Goal: Task Accomplishment & Management: Manage account settings

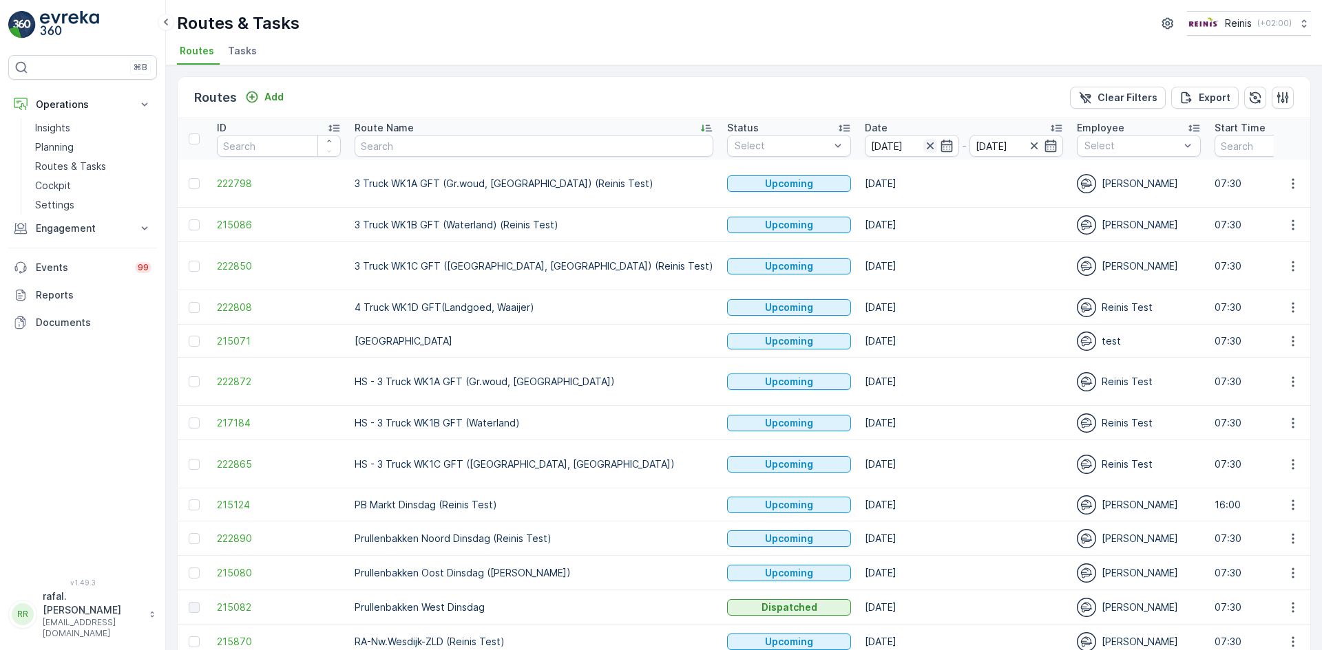
click at [923, 145] on icon "button" at bounding box center [930, 146] width 14 height 14
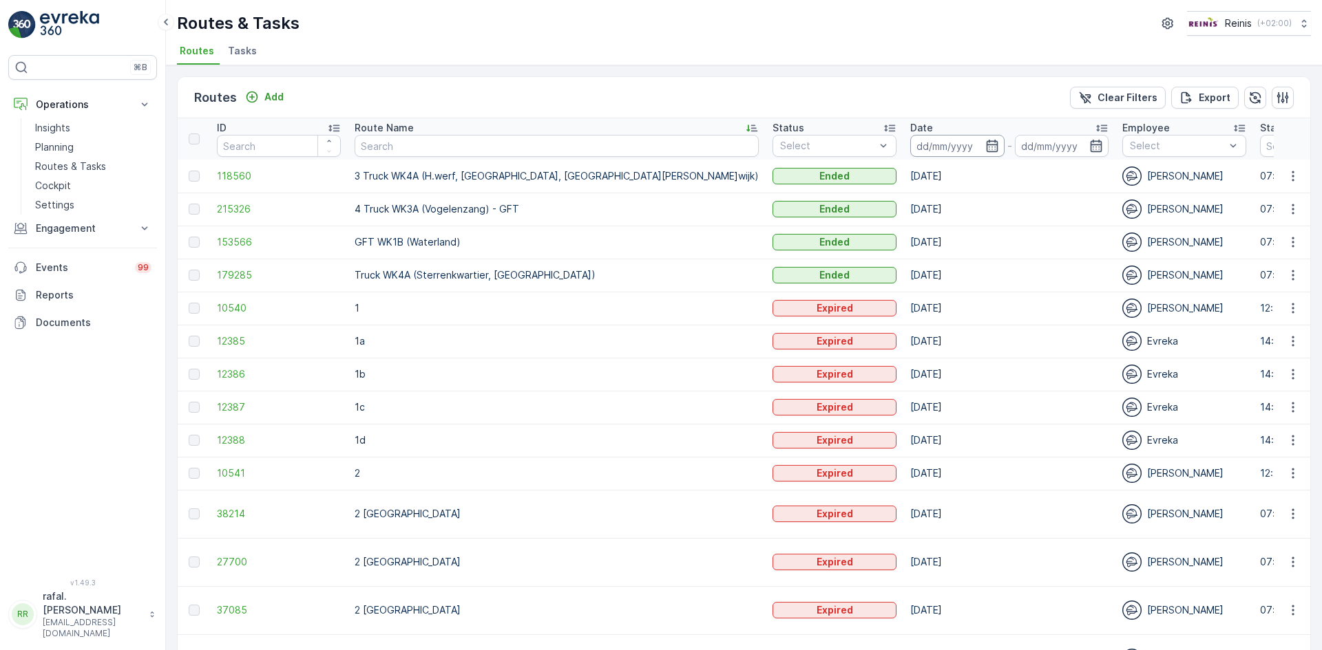
click at [910, 137] on input at bounding box center [957, 146] width 94 height 22
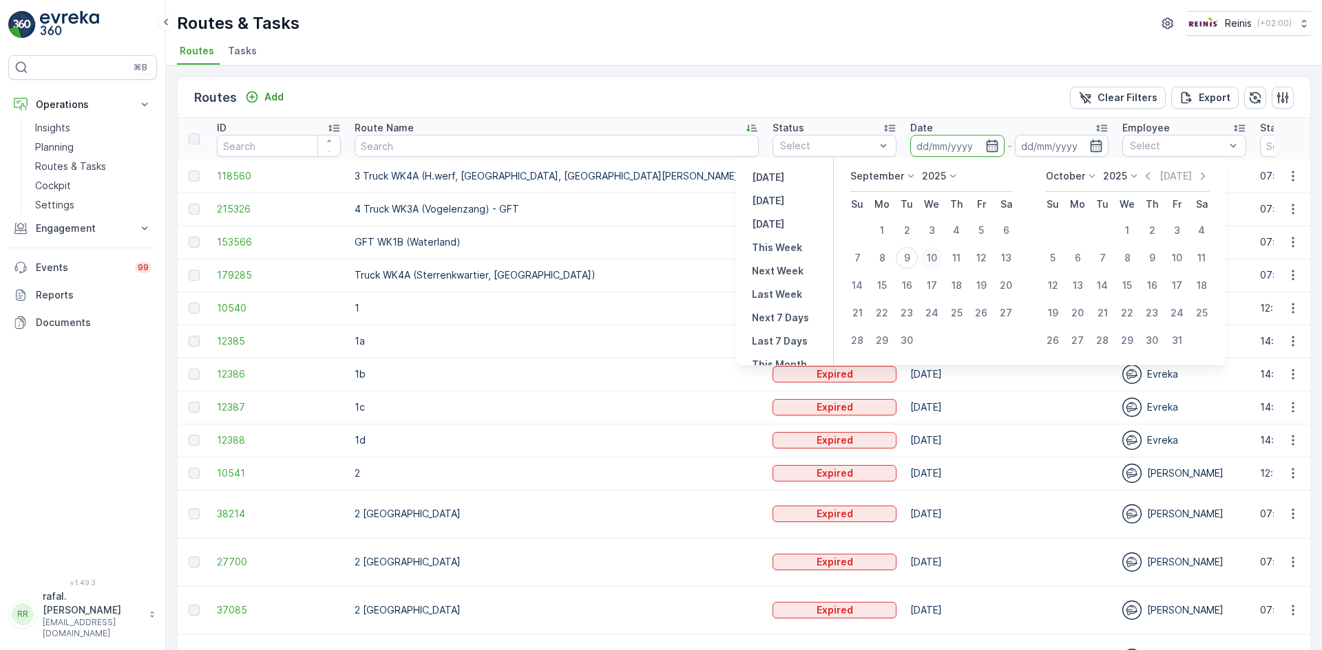
click at [928, 257] on div "10" at bounding box center [931, 258] width 22 height 22
type input "[DATE]"
click at [928, 257] on div "10" at bounding box center [931, 258] width 22 height 22
type input "[DATE]"
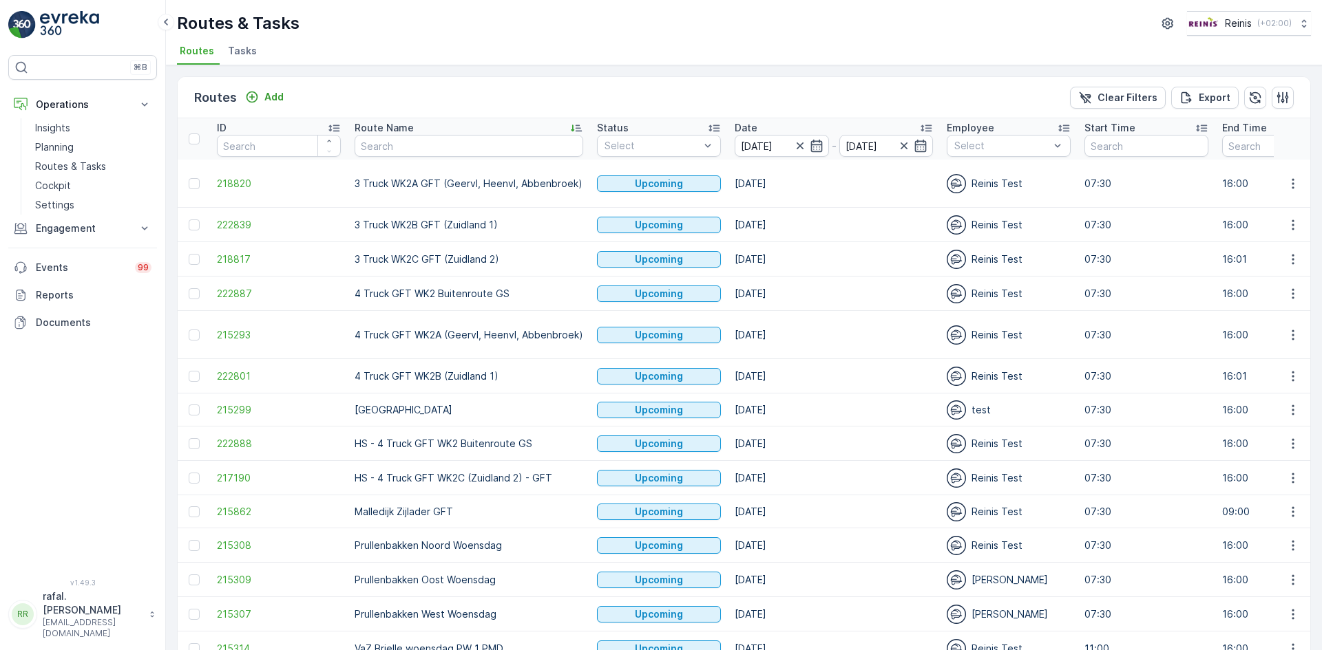
click at [569, 123] on icon at bounding box center [576, 128] width 14 height 14
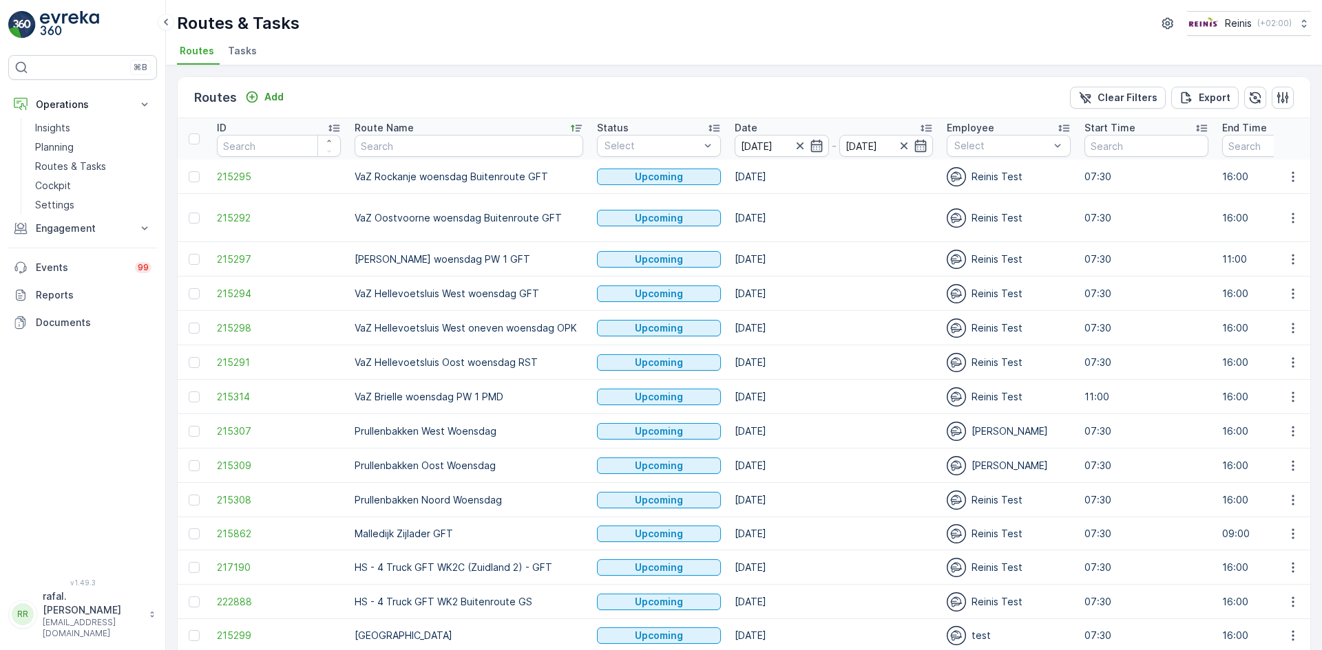
click at [569, 123] on icon at bounding box center [576, 128] width 14 height 14
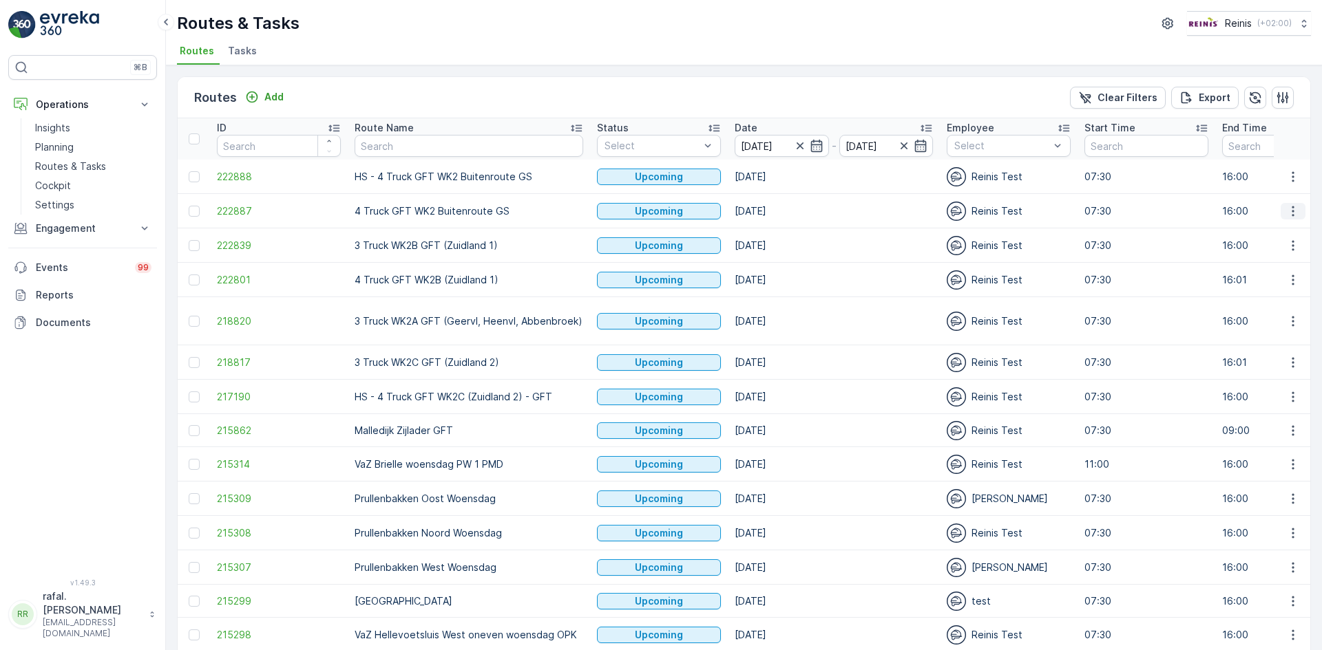
click at [1291, 211] on icon "button" at bounding box center [1292, 211] width 2 height 10
click at [1286, 310] on span "Change Assignee" at bounding box center [1260, 309] width 81 height 14
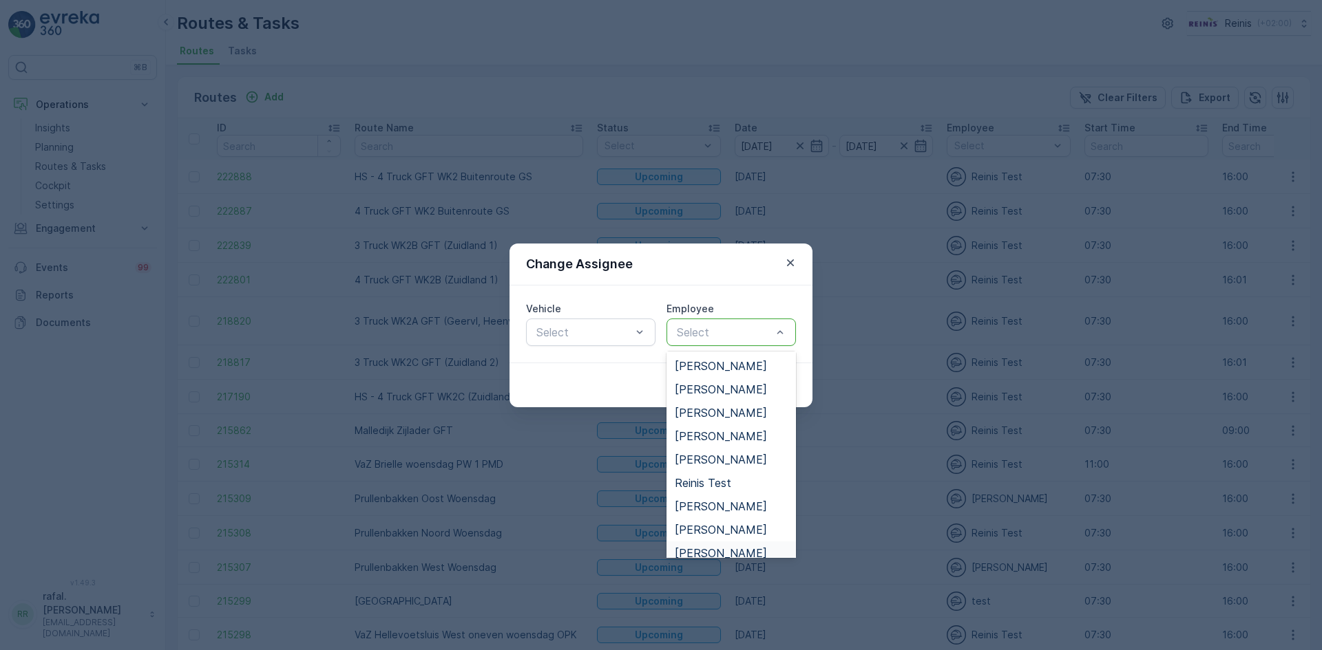
scroll to position [235, 0]
click at [730, 478] on span "[PERSON_NAME]" at bounding box center [721, 482] width 92 height 12
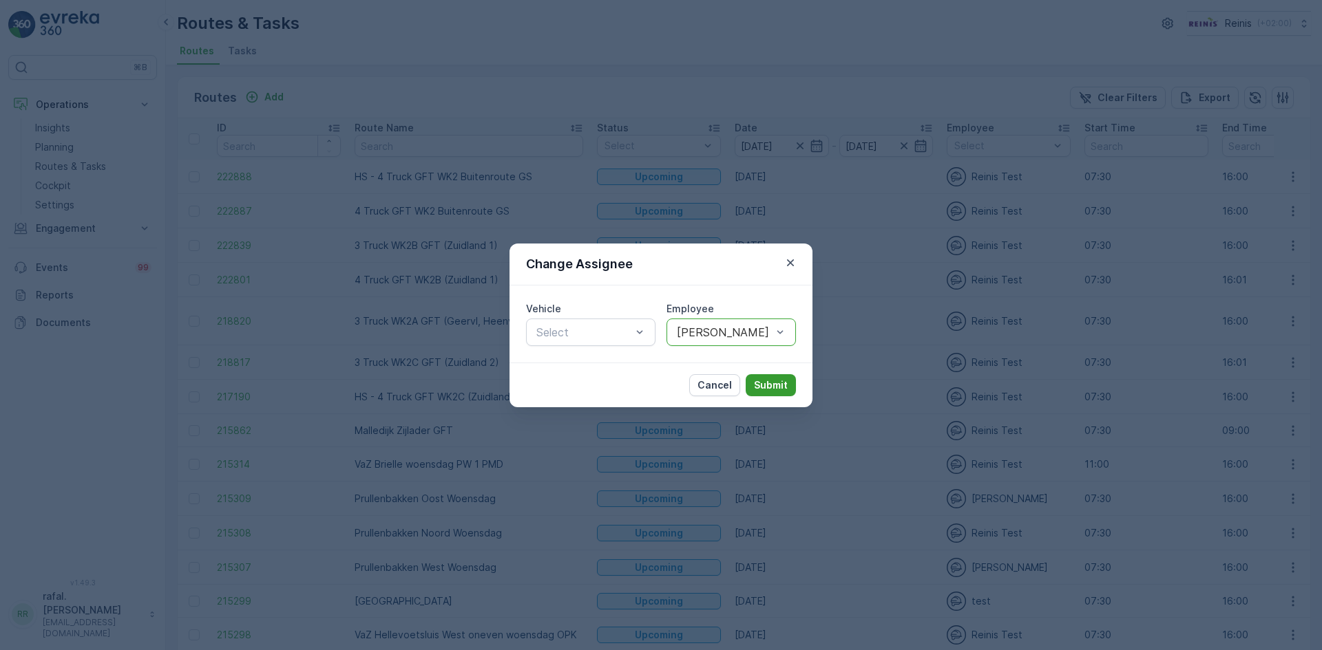
click at [774, 381] on p "Submit" at bounding box center [771, 386] width 34 height 14
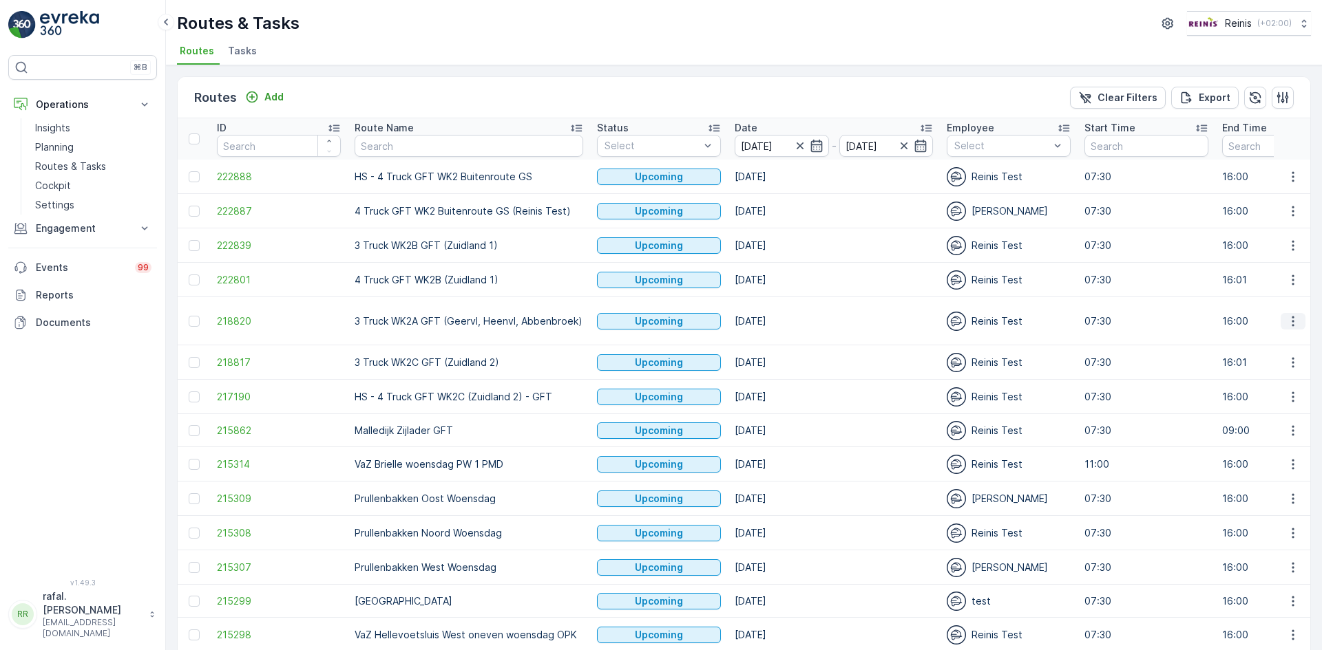
click at [1295, 324] on icon "button" at bounding box center [1293, 322] width 14 height 14
click at [1277, 412] on span "Change Assignee" at bounding box center [1260, 419] width 81 height 14
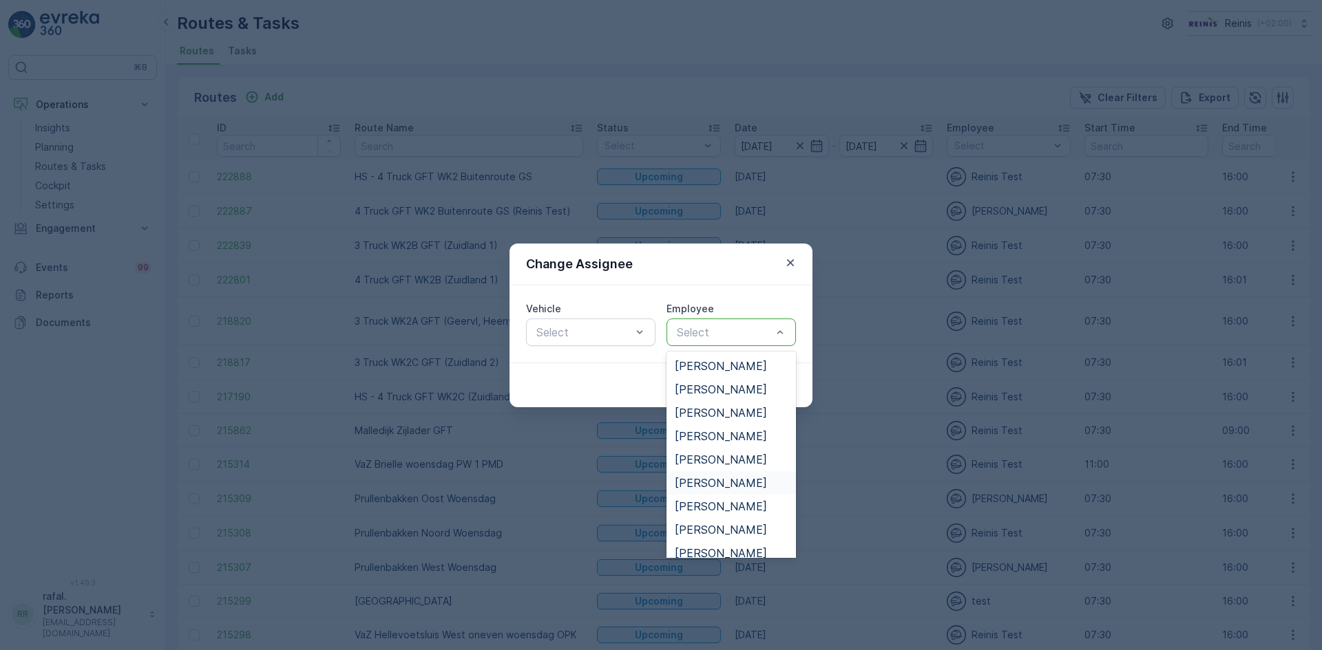
click at [703, 479] on span "[PERSON_NAME]" at bounding box center [721, 483] width 92 height 12
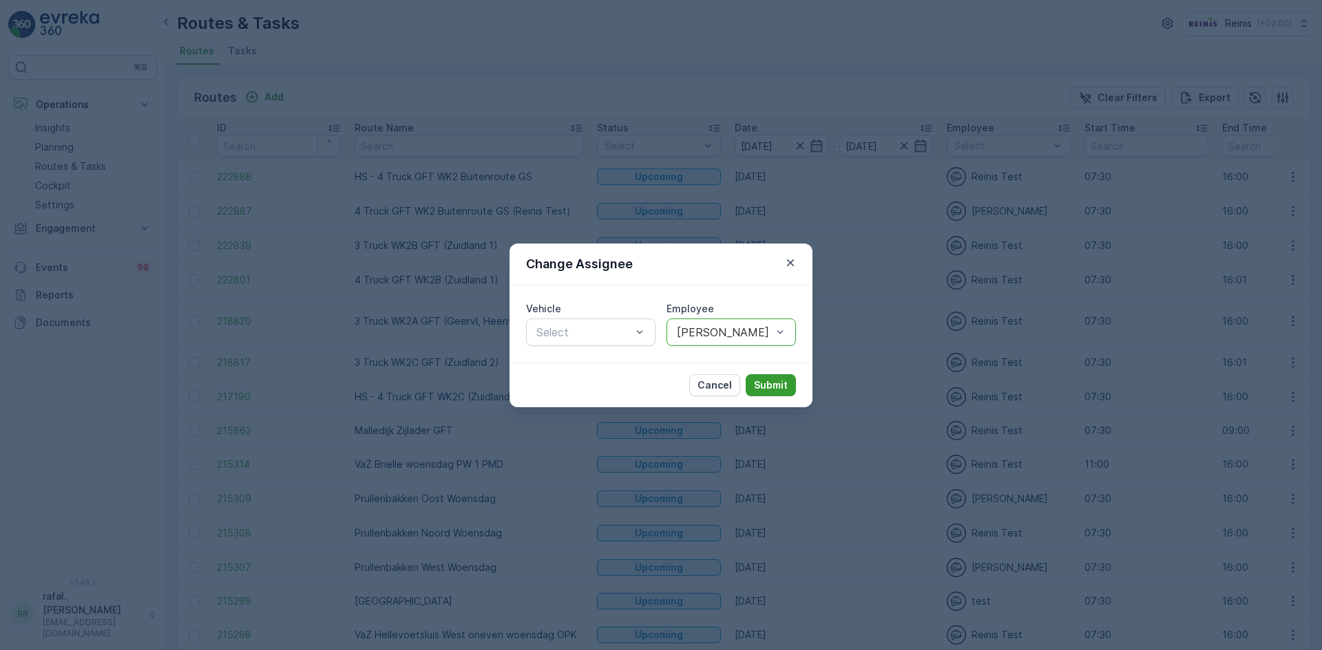
click at [763, 384] on p "Submit" at bounding box center [771, 386] width 34 height 14
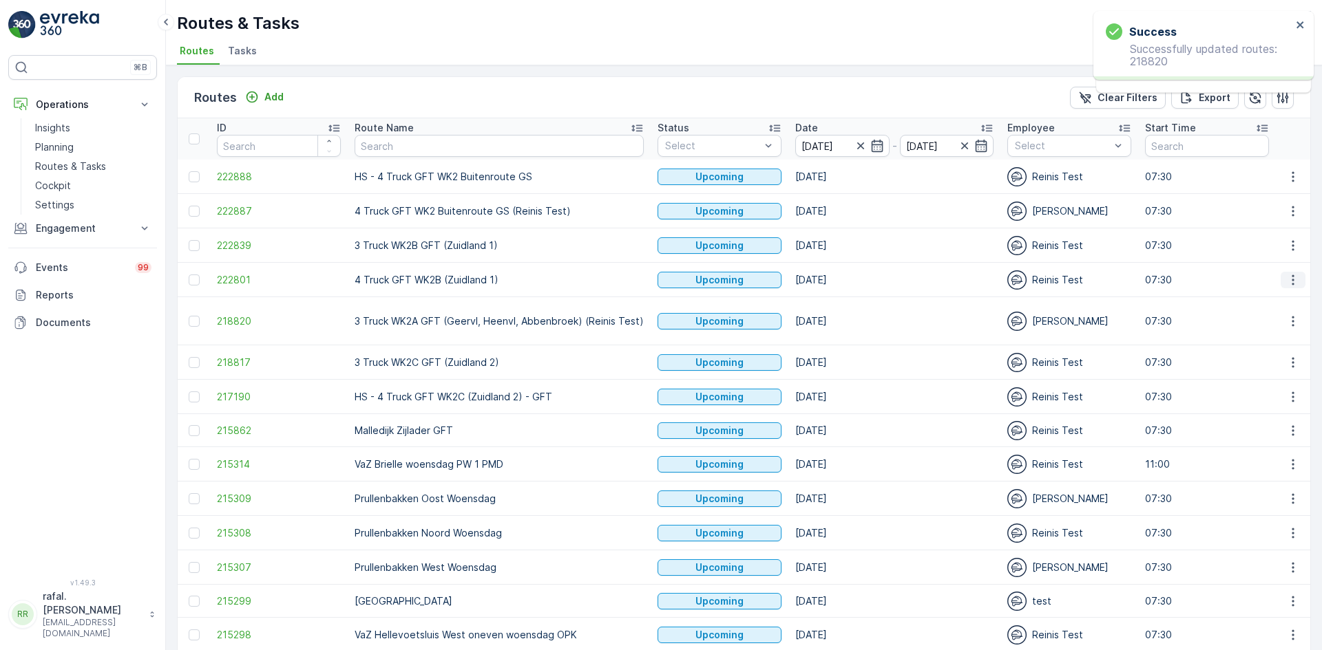
click at [1296, 279] on button "button" at bounding box center [1292, 280] width 25 height 17
click at [1273, 379] on span "Change Assignee" at bounding box center [1260, 378] width 81 height 14
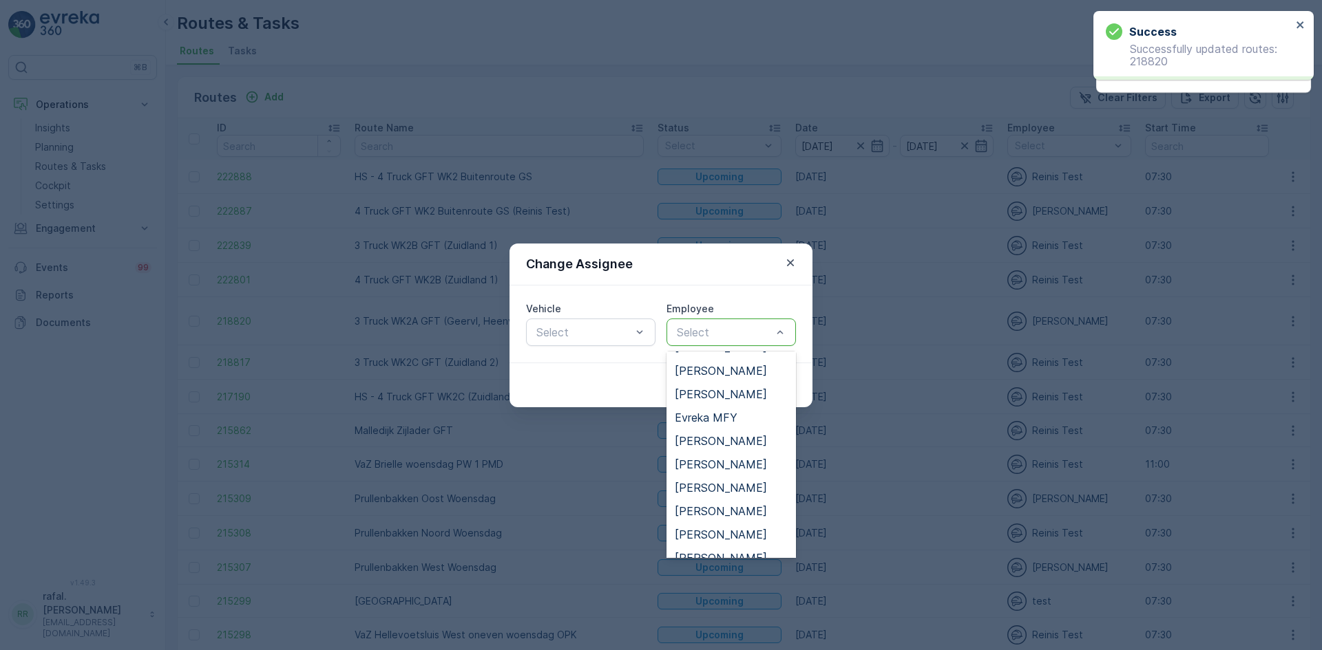
scroll to position [344, 0]
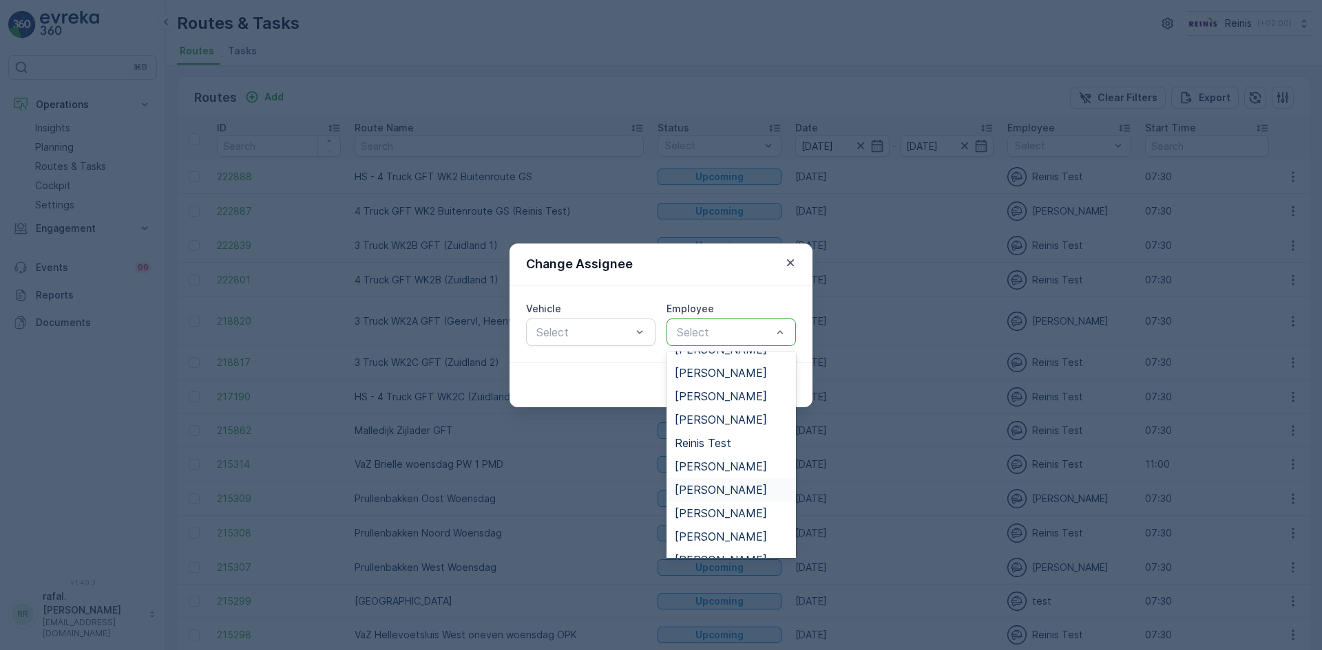
click at [734, 489] on span "[PERSON_NAME]" at bounding box center [721, 490] width 92 height 12
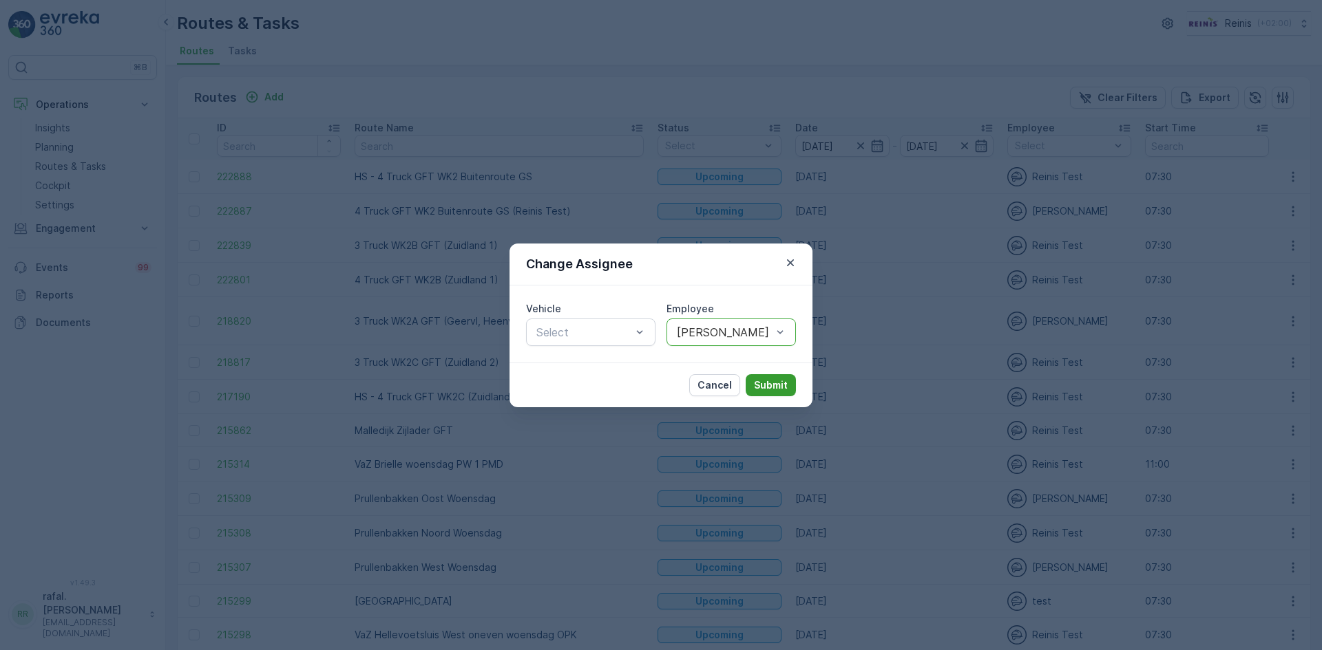
click at [778, 389] on p "Submit" at bounding box center [771, 386] width 34 height 14
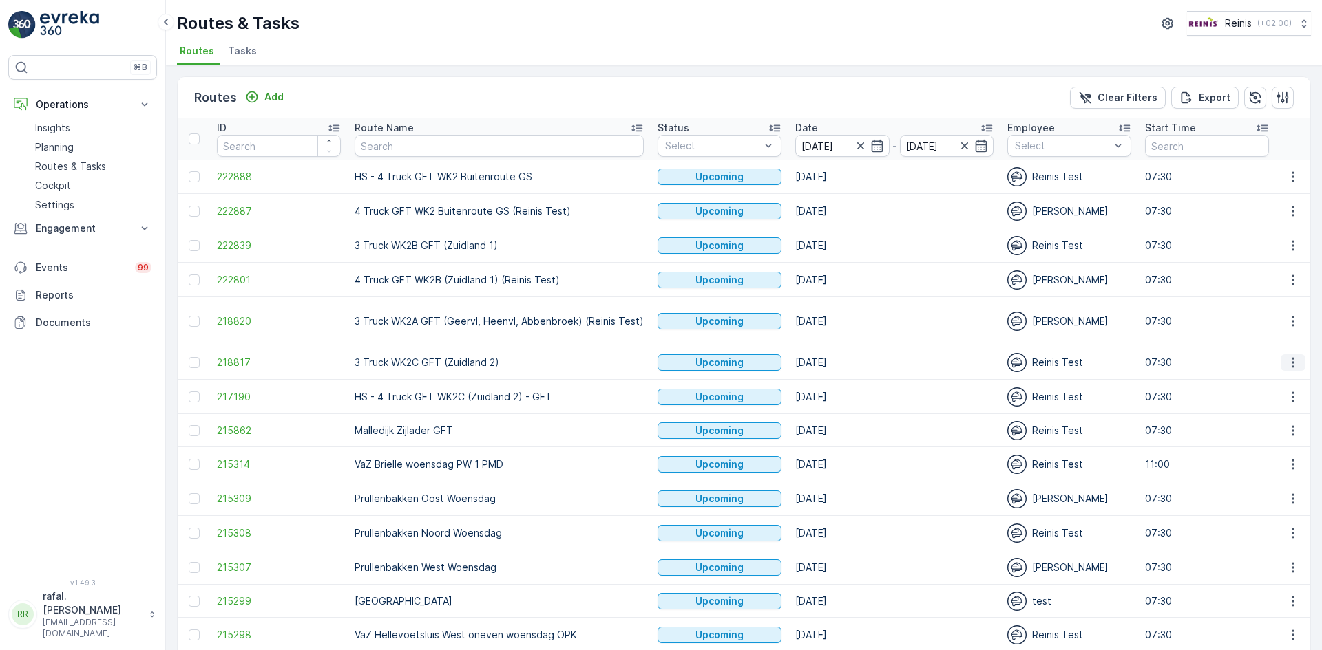
click at [1289, 360] on icon "button" at bounding box center [1293, 363] width 14 height 14
click at [1278, 458] on span "Change Assignee" at bounding box center [1260, 461] width 81 height 14
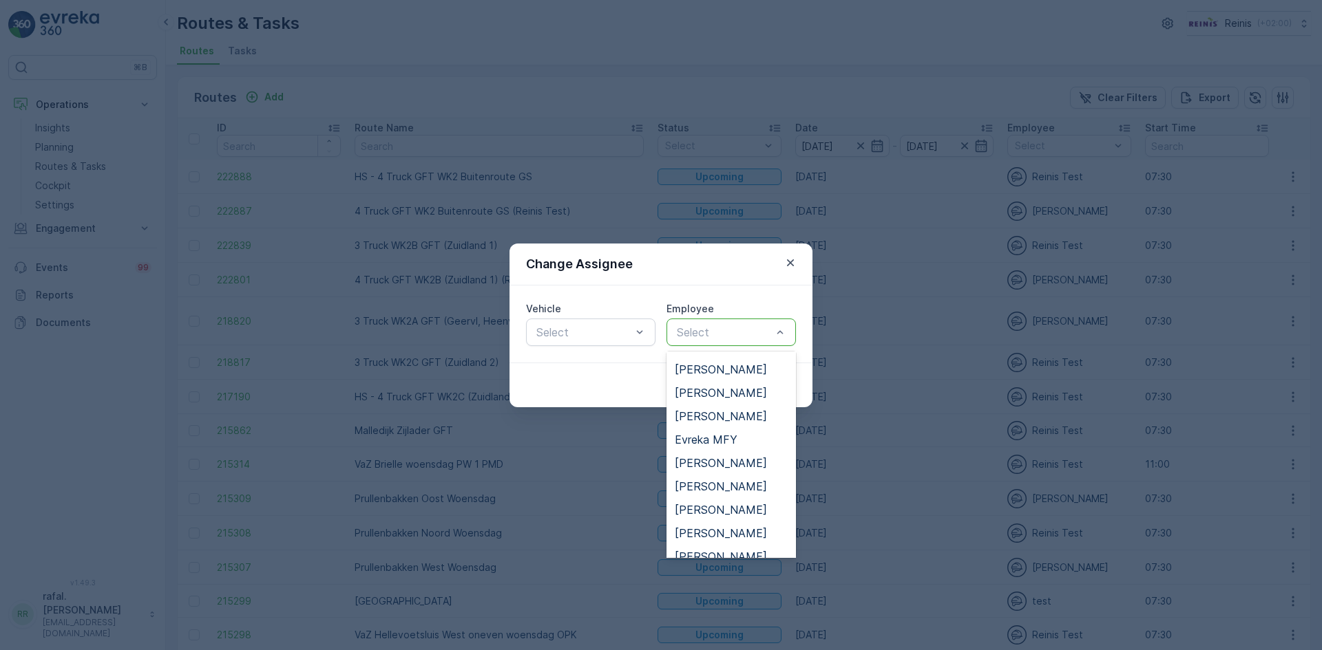
scroll to position [138, 0]
click at [732, 457] on span "[PERSON_NAME]" at bounding box center [721, 462] width 92 height 12
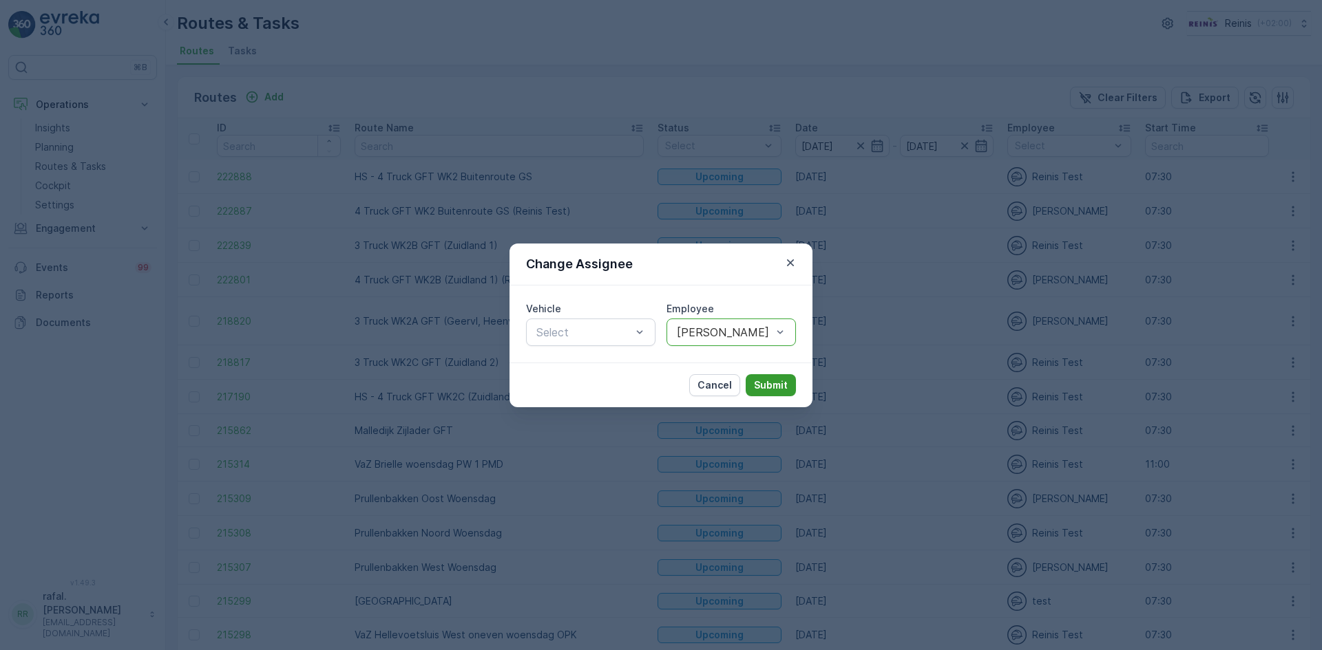
click at [763, 383] on p "Submit" at bounding box center [771, 386] width 34 height 14
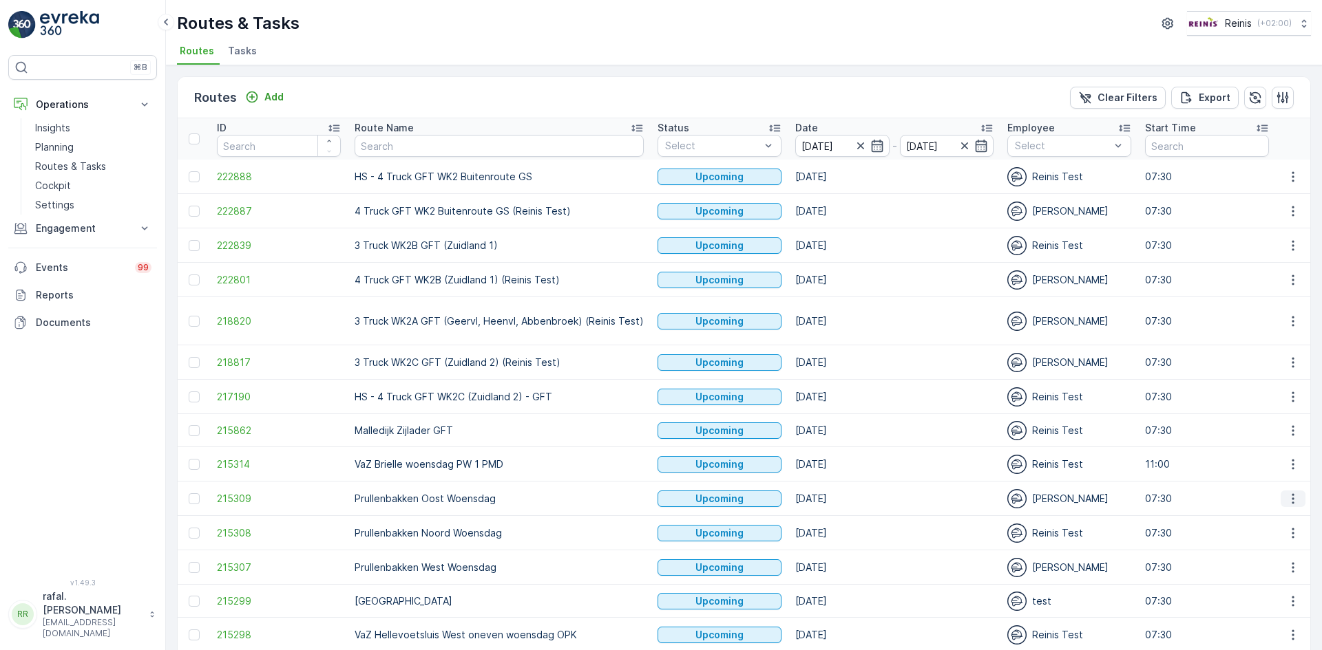
click at [1288, 496] on icon "button" at bounding box center [1293, 499] width 14 height 14
click at [1260, 593] on span "Change Assignee" at bounding box center [1260, 597] width 81 height 14
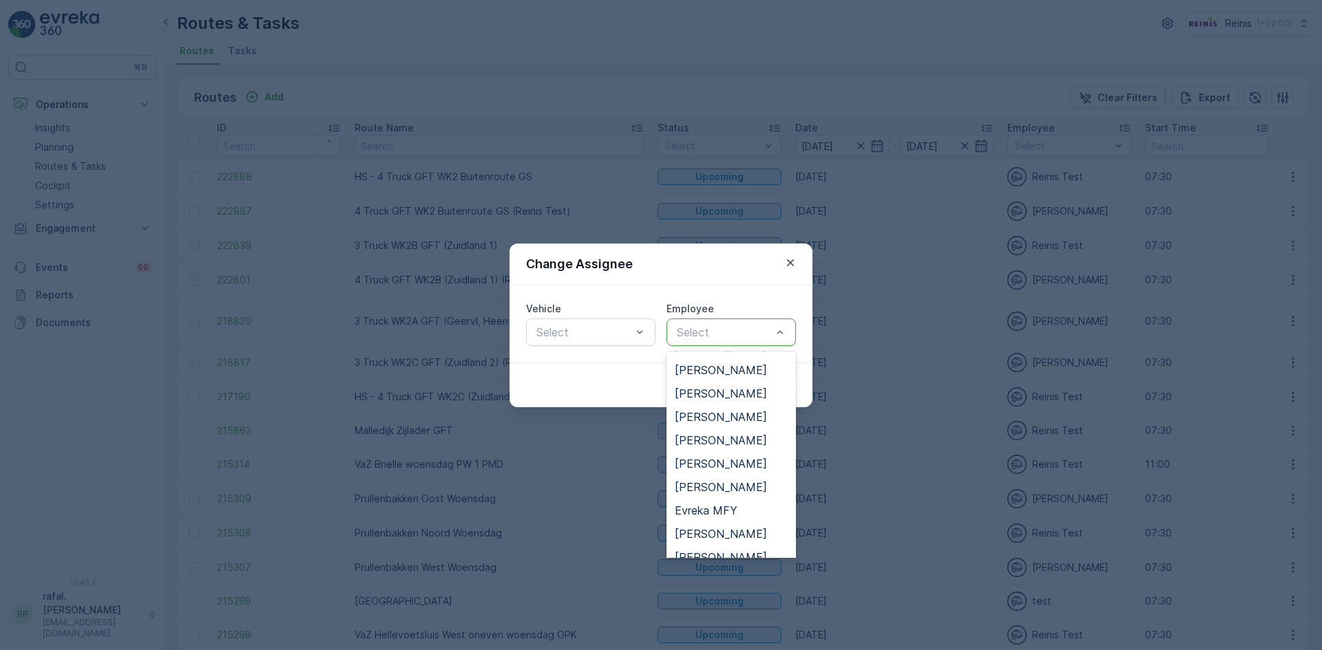
scroll to position [413, 0]
click at [717, 513] on span "[PERSON_NAME]" at bounding box center [721, 515] width 92 height 12
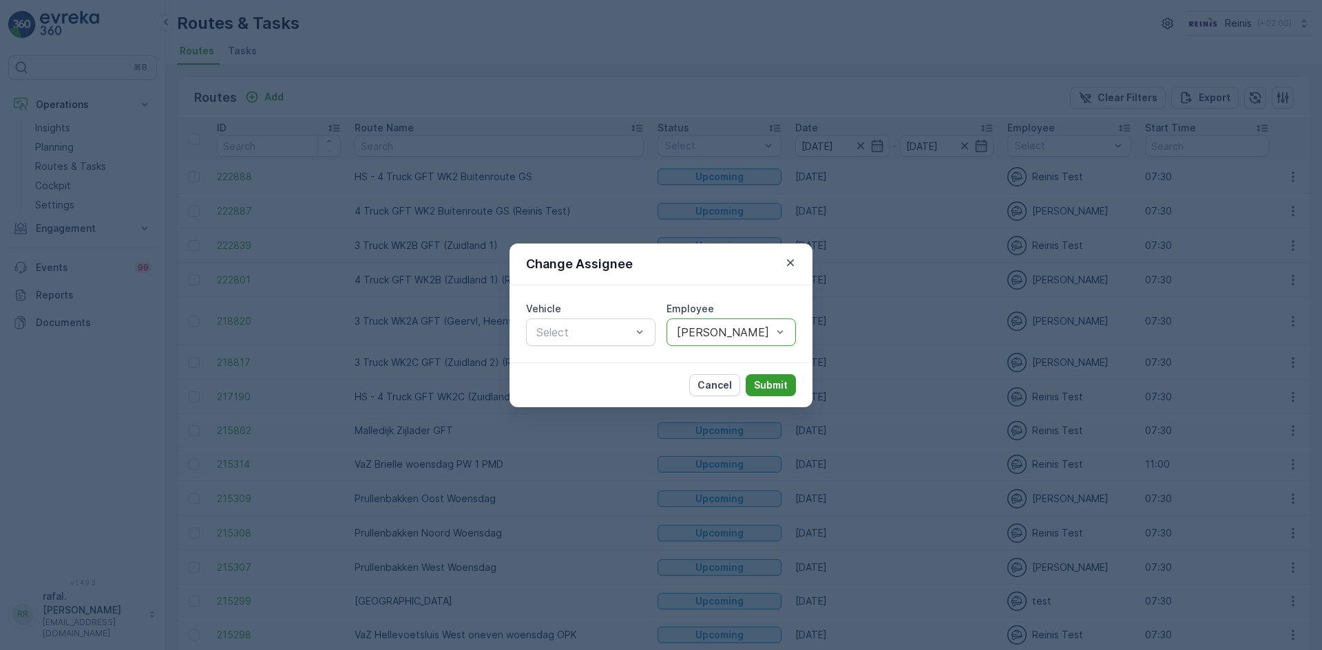
click at [758, 382] on p "Submit" at bounding box center [771, 386] width 34 height 14
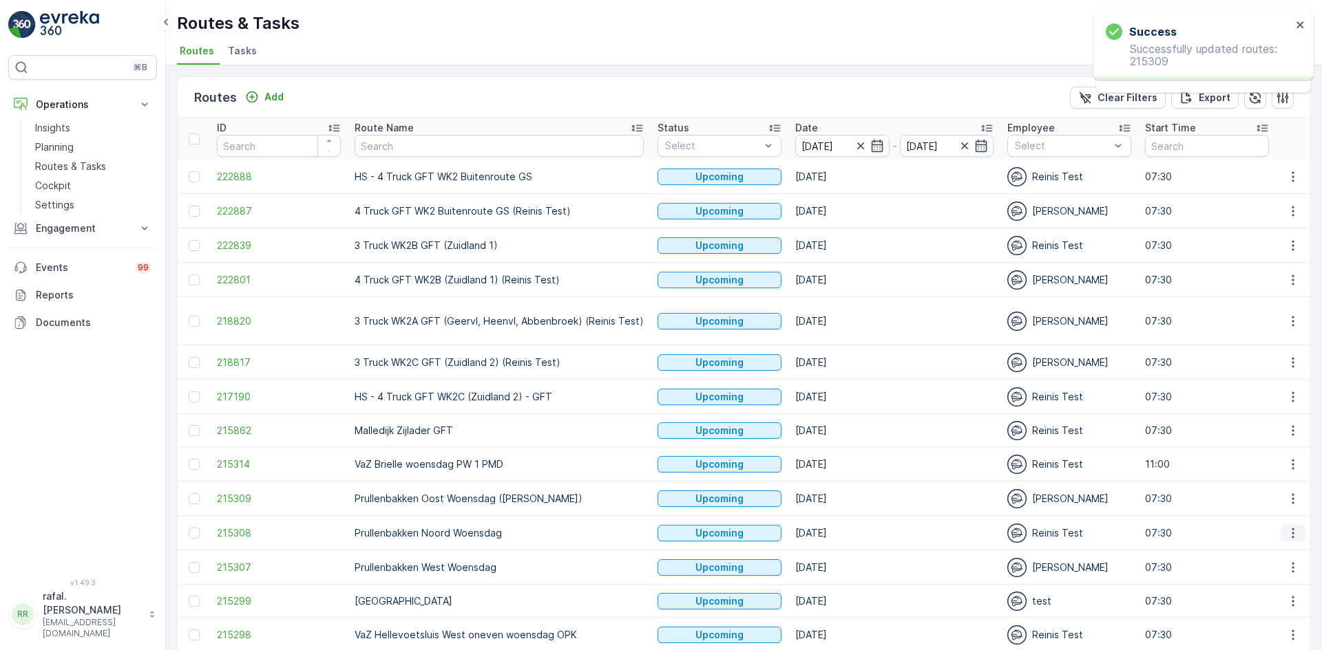
click at [1286, 535] on icon "button" at bounding box center [1293, 534] width 14 height 14
click at [1257, 486] on span "Change Assignee" at bounding box center [1260, 487] width 81 height 14
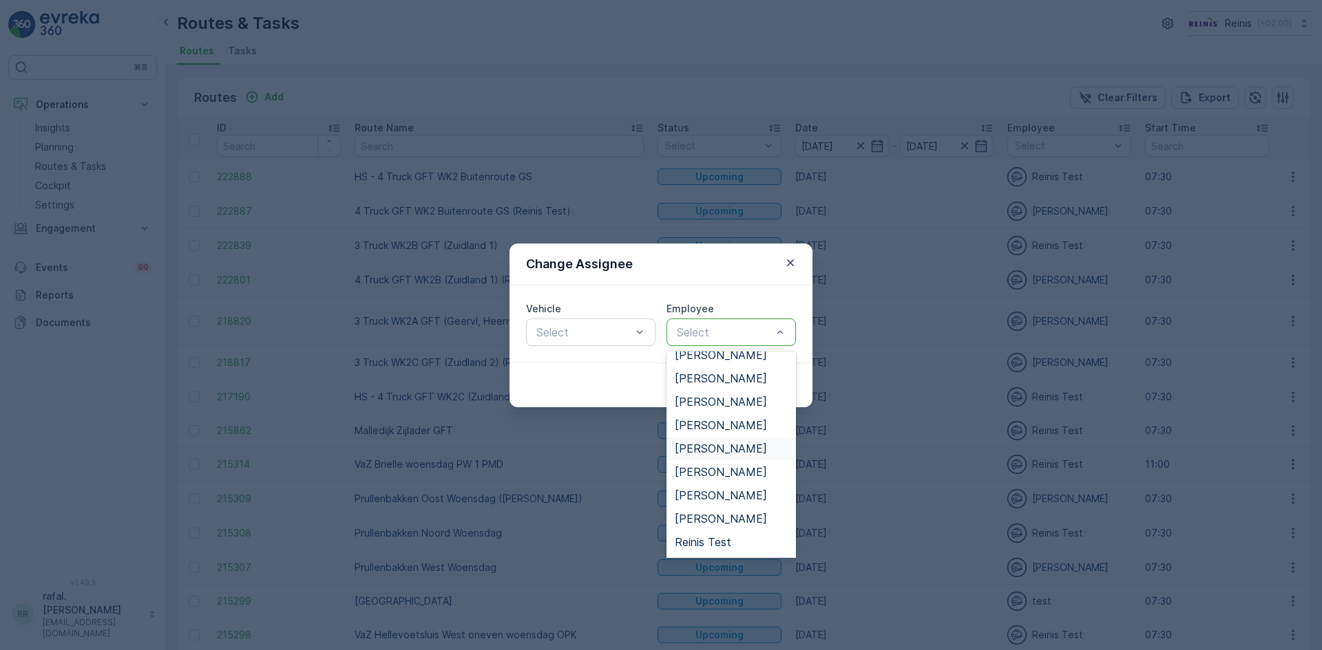
scroll to position [619, 0]
click at [725, 472] on span "[PERSON_NAME]" at bounding box center [721, 472] width 92 height 12
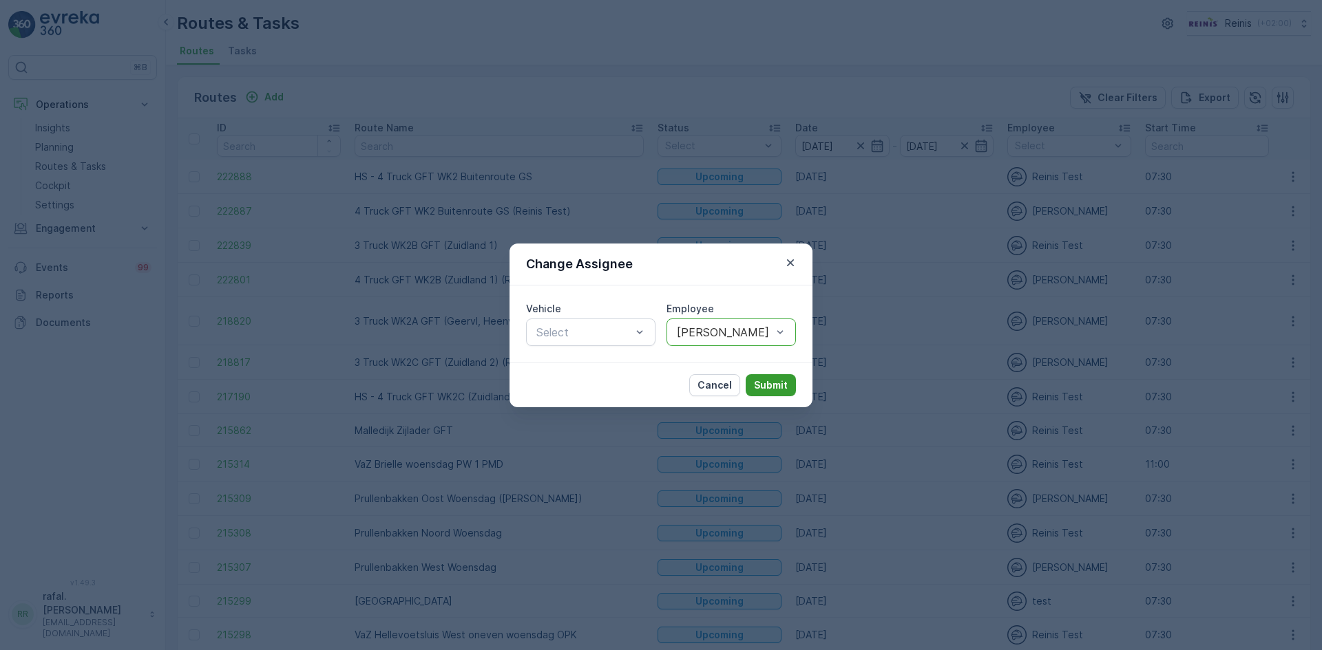
click at [756, 388] on p "Submit" at bounding box center [771, 386] width 34 height 14
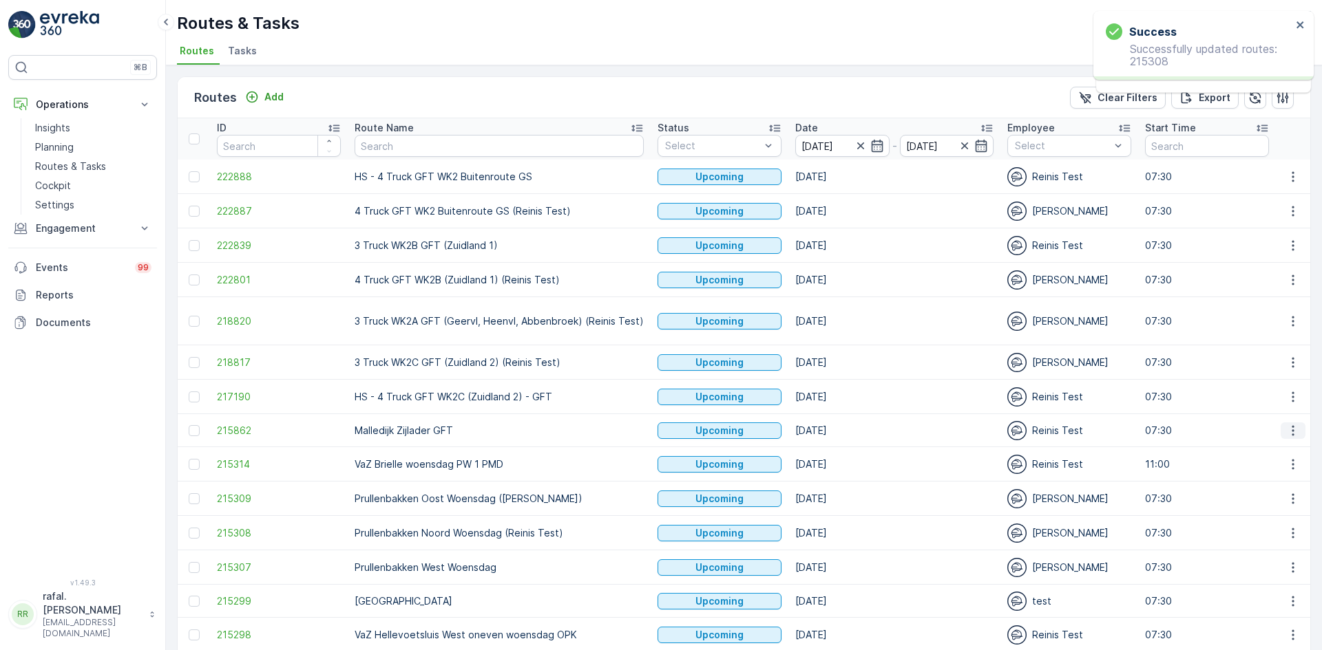
click at [1288, 431] on icon "button" at bounding box center [1293, 431] width 14 height 14
click at [1276, 522] on span "Change Assignee" at bounding box center [1260, 529] width 81 height 14
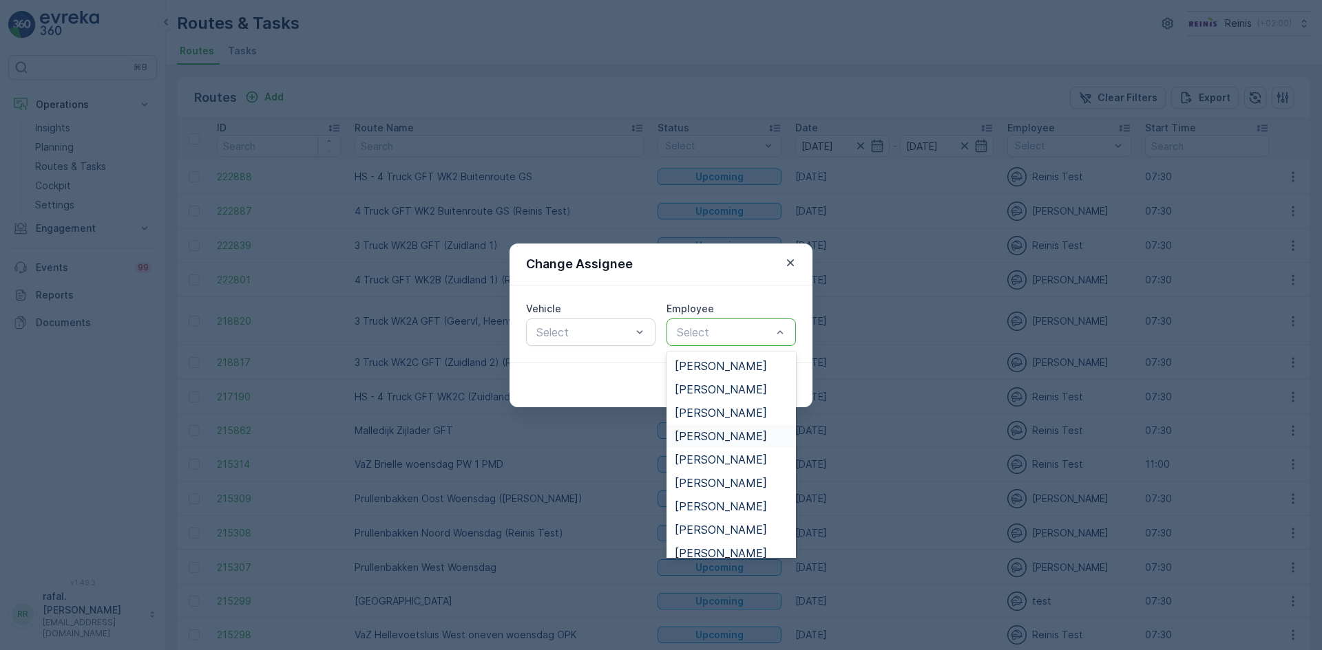
click at [718, 437] on span "[PERSON_NAME]" at bounding box center [721, 436] width 92 height 12
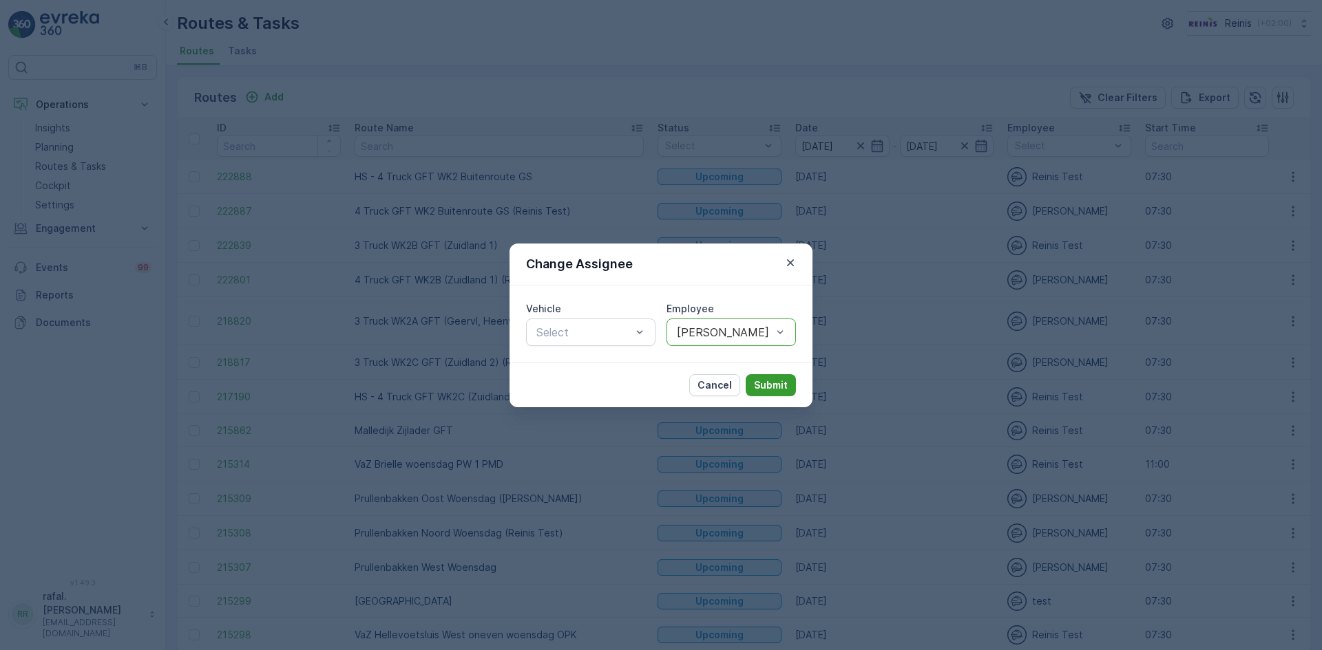
click at [783, 379] on p "Submit" at bounding box center [771, 386] width 34 height 14
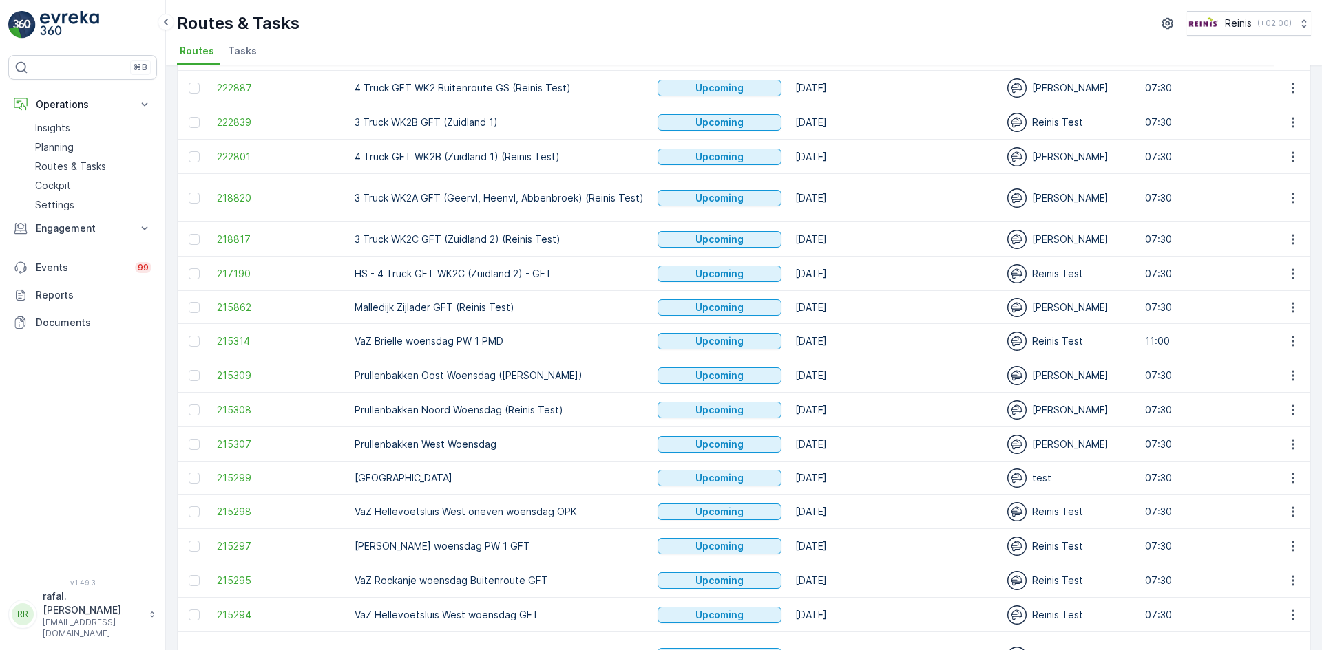
scroll to position [0, 0]
